Goal: Navigation & Orientation: Find specific page/section

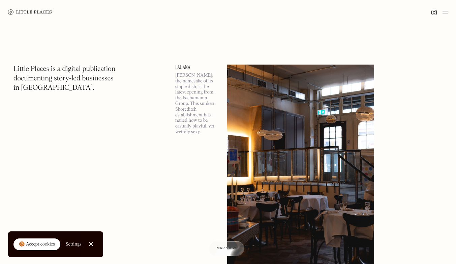
click at [29, 15] on link at bounding box center [30, 12] width 44 height 24
click at [442, 13] on img at bounding box center [444, 12] width 5 height 8
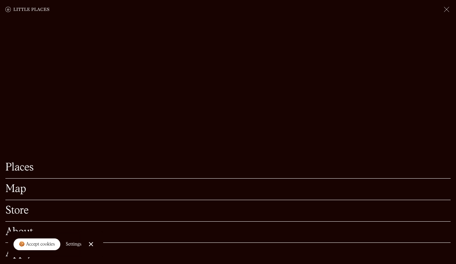
click at [15, 188] on link "Map" at bounding box center [227, 189] width 445 height 10
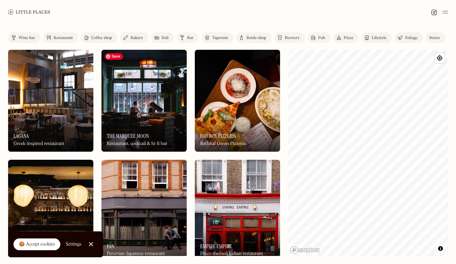
click at [140, 108] on img at bounding box center [143, 101] width 85 height 102
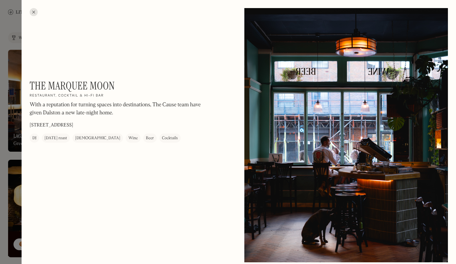
click at [33, 13] on div at bounding box center [34, 12] width 8 height 8
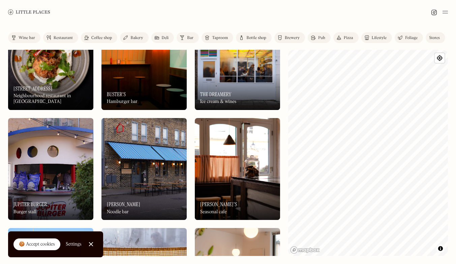
scroll to position [1928, 0]
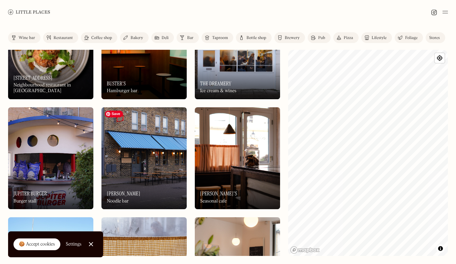
click at [145, 153] on img at bounding box center [143, 158] width 85 height 102
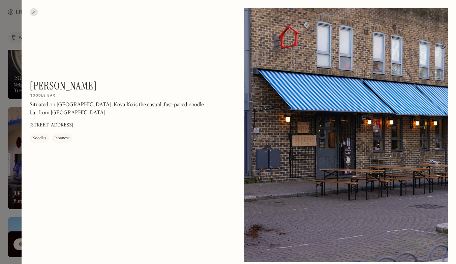
click at [11, 61] on div at bounding box center [228, 132] width 456 height 264
